Goal: Information Seeking & Learning: Learn about a topic

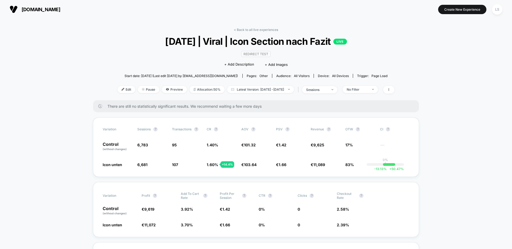
drag, startPoint x: 67, startPoint y: 120, endPoint x: 123, endPoint y: 178, distance: 80.9
drag, startPoint x: 90, startPoint y: 165, endPoint x: 258, endPoint y: 164, distance: 168.6
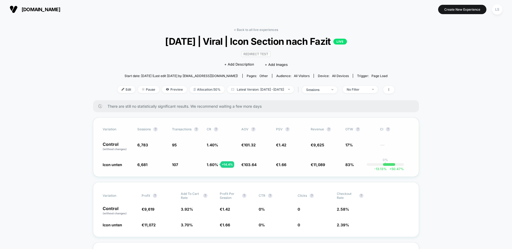
drag, startPoint x: 363, startPoint y: 166, endPoint x: 163, endPoint y: 166, distance: 199.5
click at [163, 166] on div "Icon unten 6,681 - 1.5 % 107 + 14.4 % 1.60 % + 14.4 % € 103.64 + 2.3 % € 1.66 +…" at bounding box center [256, 164] width 307 height 5
click at [163, 166] on span "6,681 - 1.5 %" at bounding box center [151, 164] width 29 height 5
drag, startPoint x: 137, startPoint y: 165, endPoint x: 131, endPoint y: 165, distance: 6.4
click at [130, 165] on div "Icon unten 6,681 - 1.5 % 107 + 14.4 % 1.60 % + 14.4 % € 103.64 + 2.3 % € 1.66 +…" at bounding box center [256, 164] width 307 height 5
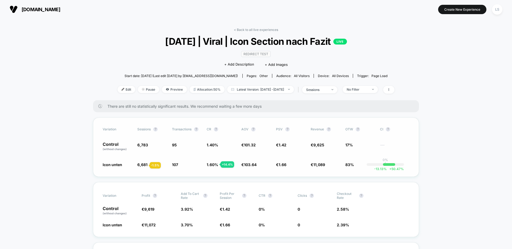
drag, startPoint x: 131, startPoint y: 165, endPoint x: 157, endPoint y: 165, distance: 25.9
click at [157, 165] on div "Icon unten 6,681 - 1.5 % 107 + 14.4 % 1.60 % + 14.4 % € 103.64 + 2.3 % € 1.66 +…" at bounding box center [256, 164] width 307 height 5
drag, startPoint x: 157, startPoint y: 165, endPoint x: 136, endPoint y: 165, distance: 21.3
click at [136, 165] on div "Icon unten 6,681 - 1.5 % 107 + 14.4 % 1.60 % + 14.4 % € 103.64 + 2.3 % € 1.66 +…" at bounding box center [256, 164] width 307 height 5
drag, startPoint x: 147, startPoint y: 165, endPoint x: 108, endPoint y: 164, distance: 38.7
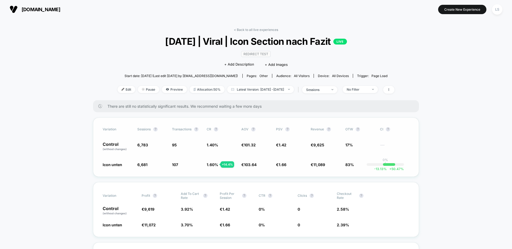
click at [108, 164] on div "Icon unten 6,681 - 1.5 % 107 + 14.4 % 1.60 % + 14.4 % € 103.64 + 2.3 % € 1.66 +…" at bounding box center [256, 164] width 307 height 5
